Goal: Task Accomplishment & Management: Manage account settings

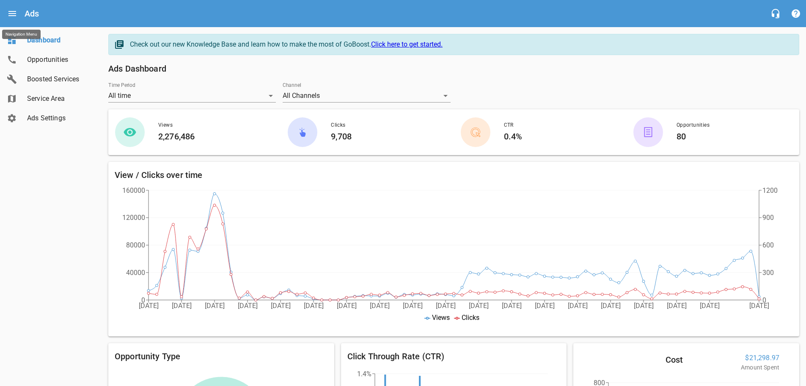
click at [14, 9] on icon "Open drawer" at bounding box center [12, 13] width 10 height 10
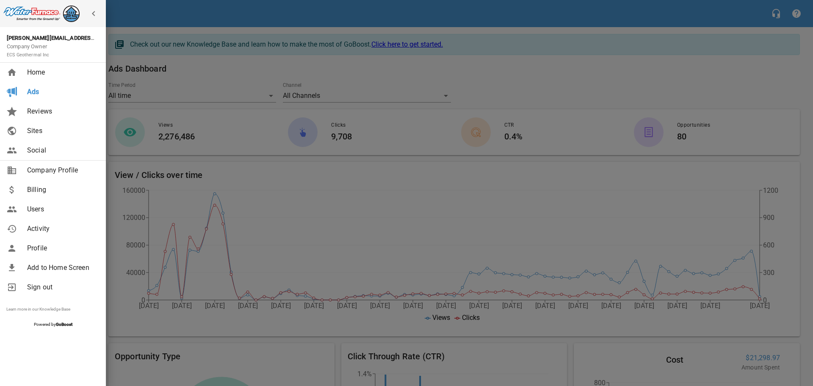
click at [35, 190] on span "Billing" at bounding box center [61, 190] width 69 height 10
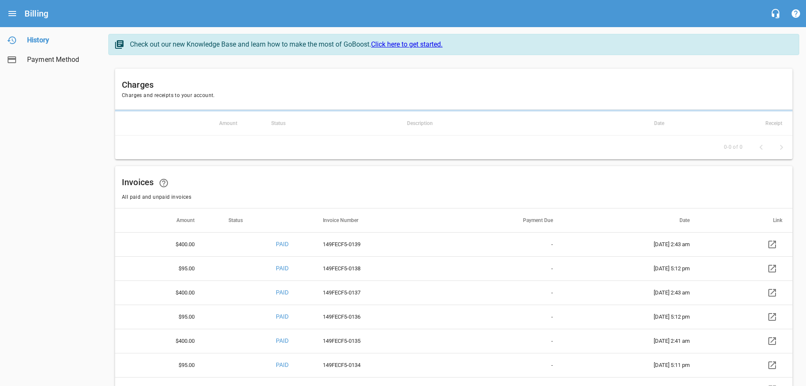
click at [776, 242] on icon at bounding box center [773, 244] width 8 height 8
